Goal: Task Accomplishment & Management: Use online tool/utility

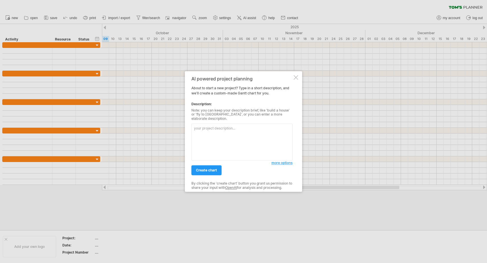
click at [206, 128] on textarea at bounding box center [242, 142] width 101 height 37
click at [232, 137] on textarea at bounding box center [242, 142] width 101 height 37
paste textarea "電櫃安裝工程部分 09/01 - 10/09 三菱PLC與Q70網絡擴充模組到廠 10/01 - 10/31 新設電櫃配線配盤完成 10/01 - 10/31…"
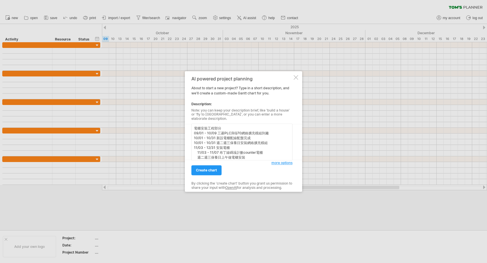
scroll to position [68, 0]
type textarea "電櫃安裝工程部分 09/01 - 10/09 三菱PLC與Q70網絡擴充模組到廠 10/01 - 10/31 新設電櫃配線配盤完成 10/01 - 10/31…"
click at [204, 168] on span "create chart" at bounding box center [206, 170] width 21 height 4
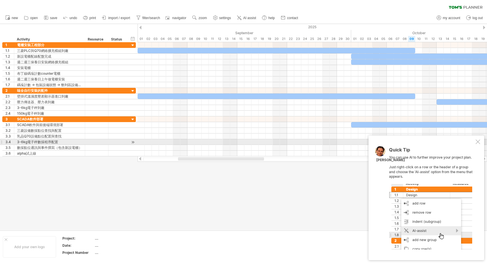
click at [478, 142] on div at bounding box center [478, 141] width 5 height 5
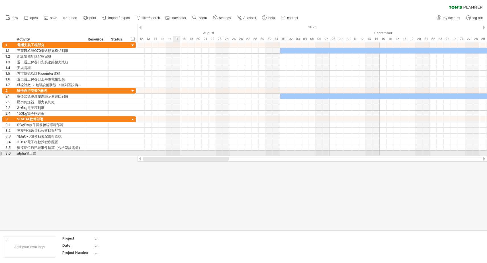
drag, startPoint x: 216, startPoint y: 160, endPoint x: 178, endPoint y: 154, distance: 37.8
click at [178, 154] on div "Trying to reach [DOMAIN_NAME] Connected again... 0% clear filter new 1" at bounding box center [243, 131] width 487 height 263
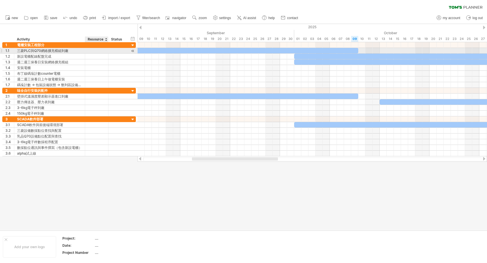
click at [98, 48] on div at bounding box center [96, 50] width 17 height 5
click at [121, 50] on div at bounding box center [117, 50] width 13 height 5
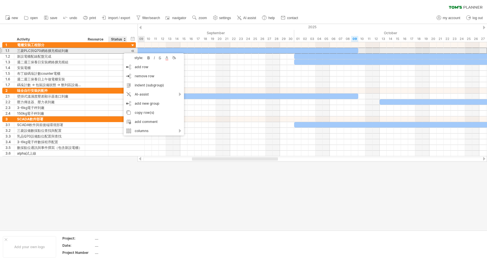
click at [115, 50] on div at bounding box center [117, 50] width 13 height 5
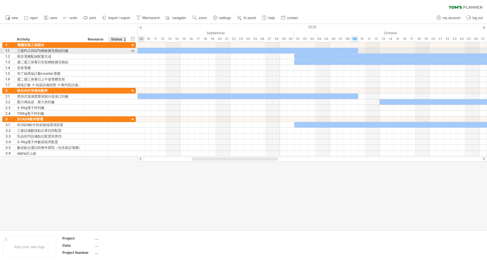
type input "*"
type input "***"
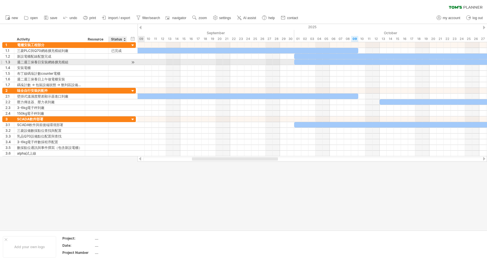
click at [122, 62] on div at bounding box center [117, 61] width 13 height 5
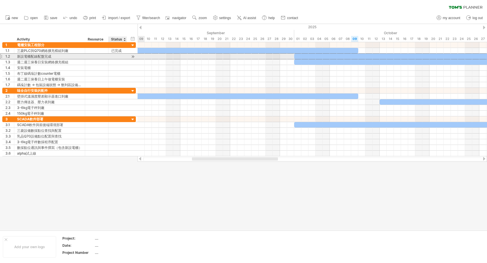
click at [119, 56] on div at bounding box center [117, 56] width 13 height 5
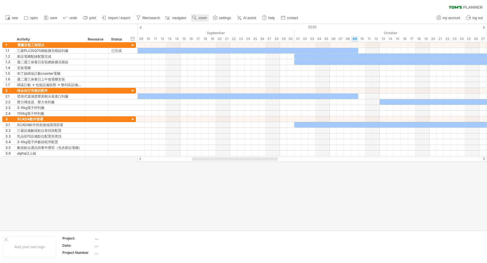
click at [197, 16] on use at bounding box center [195, 18] width 6 height 6
click at [218, 34] on div "Week" at bounding box center [221, 32] width 32 height 9
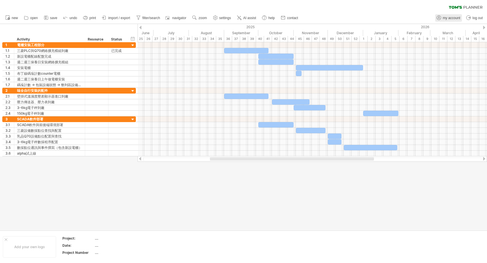
click at [443, 18] on span "my account" at bounding box center [451, 18] width 17 height 4
type input "**********"
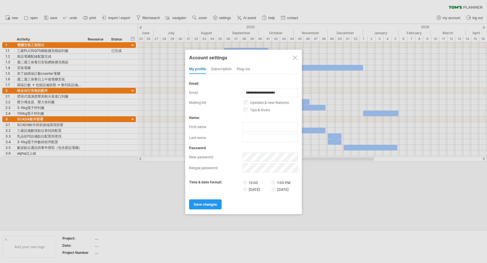
click at [249, 182] on label "13:00" at bounding box center [257, 182] width 28 height 5
click at [222, 71] on div "subscription" at bounding box center [221, 69] width 21 height 9
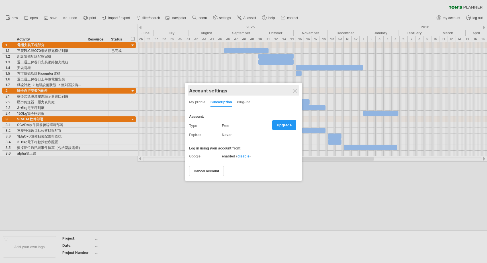
click at [290, 88] on div "Account settings" at bounding box center [243, 90] width 109 height 10
click at [296, 89] on div at bounding box center [295, 90] width 5 height 5
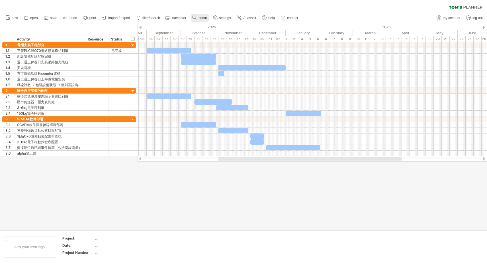
click at [207, 17] on span "zoom" at bounding box center [203, 18] width 8 height 4
click at [225, 42] on div "Day" at bounding box center [226, 42] width 32 height 9
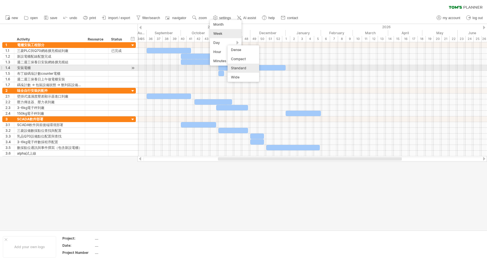
click at [237, 67] on div "Standard" at bounding box center [244, 68] width 32 height 9
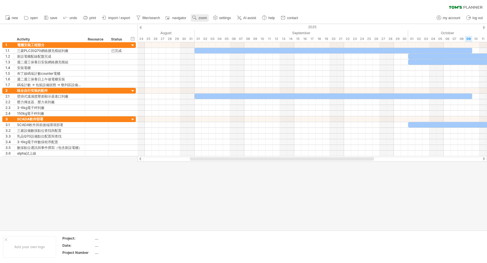
click at [207, 18] on span "zoom" at bounding box center [203, 18] width 8 height 4
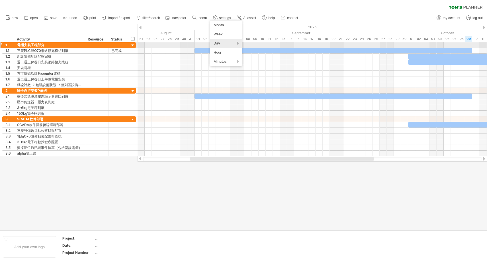
click at [221, 45] on div "Day" at bounding box center [226, 43] width 32 height 9
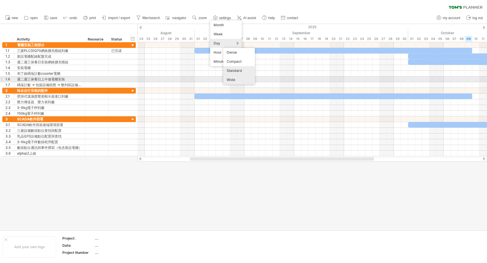
click at [239, 80] on div "Wide" at bounding box center [239, 79] width 32 height 9
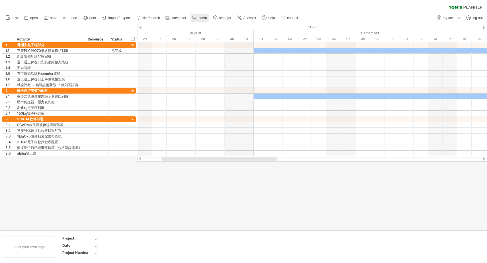
click at [205, 19] on span "zoom" at bounding box center [203, 18] width 8 height 4
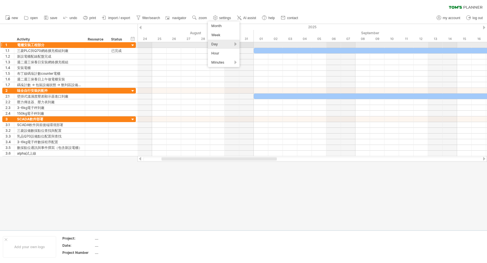
click at [222, 46] on div "Day" at bounding box center [224, 44] width 32 height 9
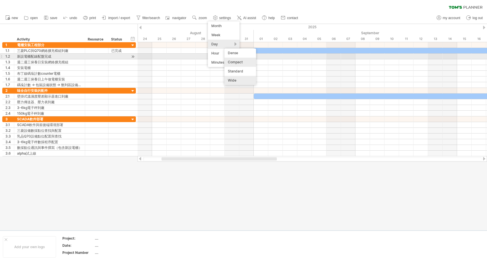
click at [240, 60] on div "Compact" at bounding box center [241, 62] width 32 height 9
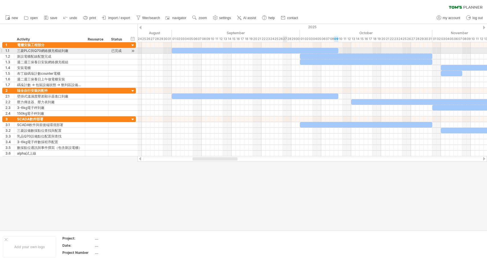
click at [285, 50] on div at bounding box center [255, 50] width 167 height 5
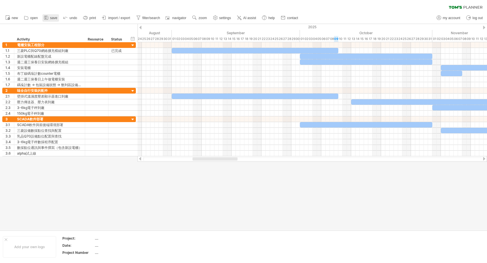
click at [51, 18] on span "save" at bounding box center [53, 18] width 7 height 4
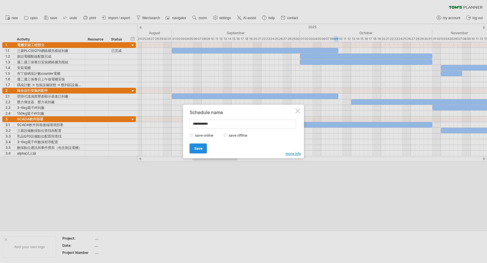
click at [202, 148] on span "Save" at bounding box center [198, 148] width 8 height 4
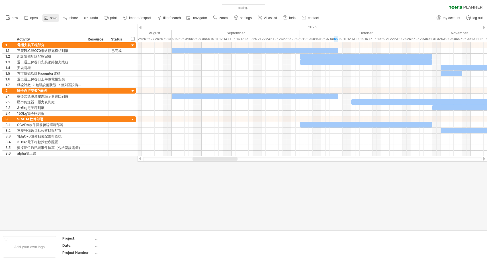
click at [55, 16] on span "save" at bounding box center [53, 18] width 7 height 4
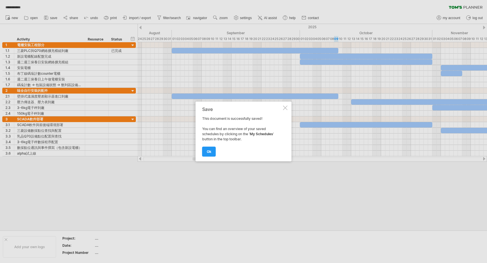
click at [284, 107] on div at bounding box center [285, 107] width 5 height 5
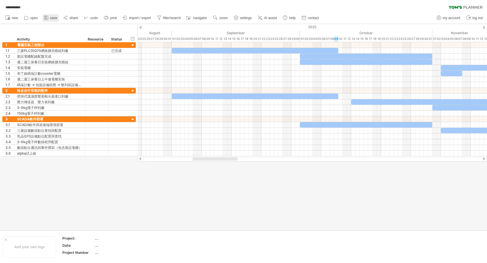
click at [59, 16] on link "save" at bounding box center [50, 17] width 17 height 7
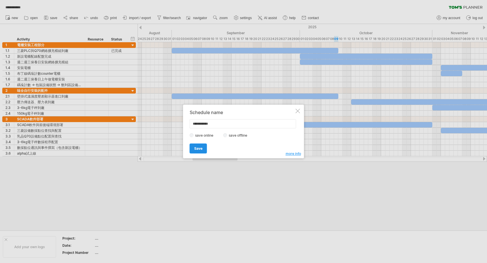
click at [203, 150] on link "Save" at bounding box center [198, 148] width 17 height 10
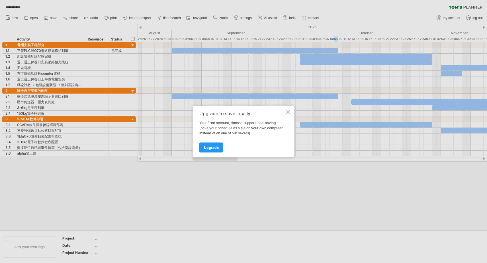
click at [288, 111] on div at bounding box center [288, 112] width 5 height 5
